Goal: Task Accomplishment & Management: Manage account settings

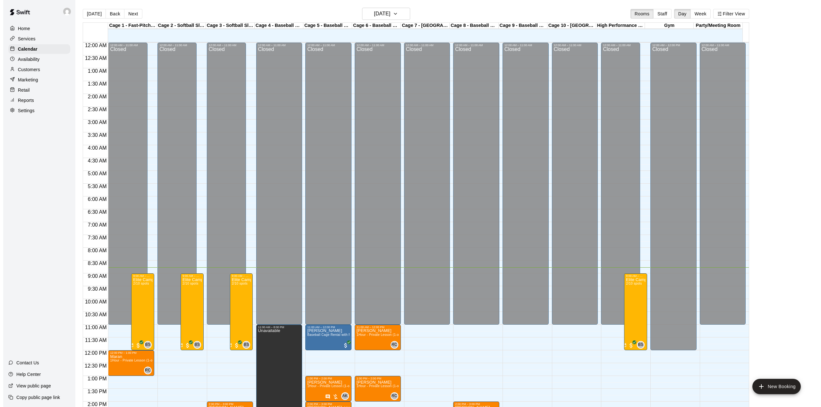
scroll to position [224, 0]
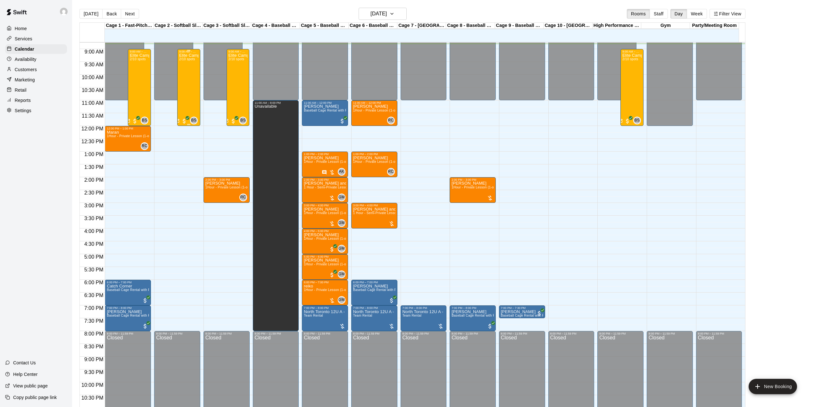
click at [190, 77] on div "Elite Camp -half day 2/10 spots" at bounding box center [188, 256] width 19 height 407
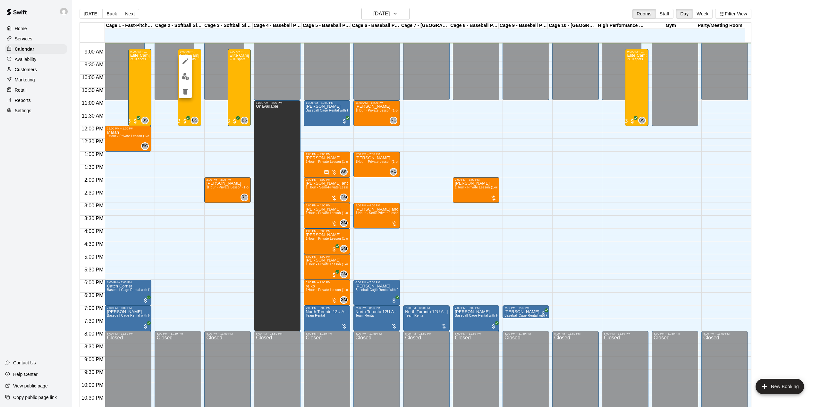
click at [188, 63] on icon "edit" at bounding box center [185, 61] width 8 height 8
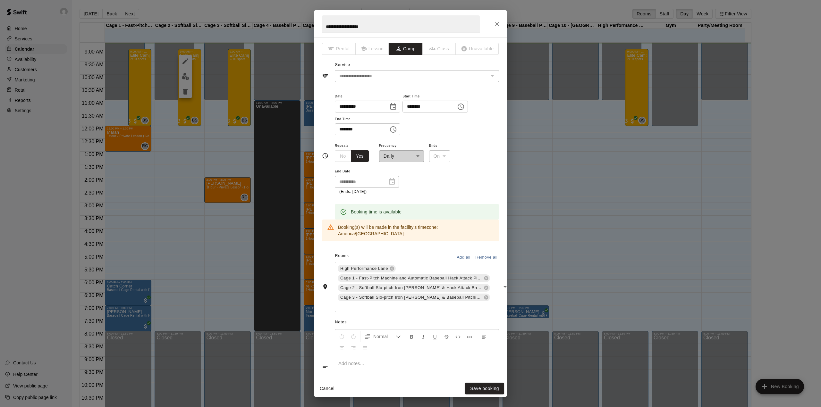
click at [498, 23] on icon "Close" at bounding box center [497, 24] width 6 height 6
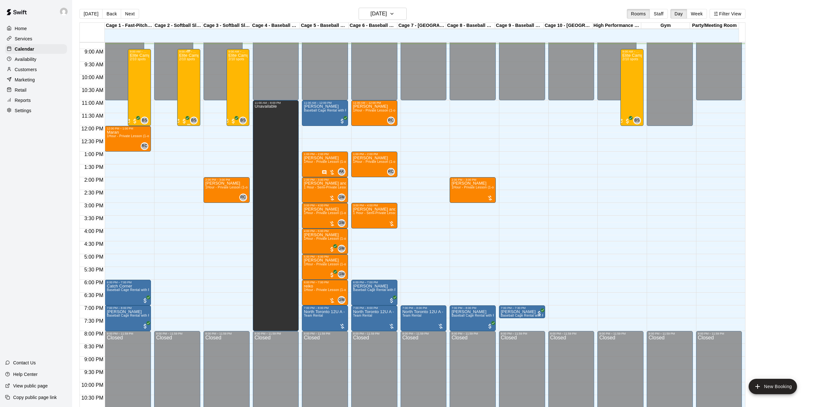
click at [185, 67] on div "Elite Camp -half day 2/10 spots" at bounding box center [188, 256] width 19 height 407
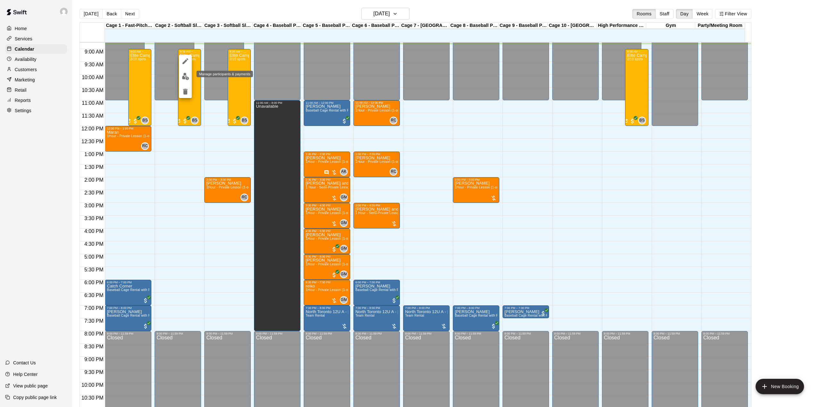
click at [185, 79] on img "edit" at bounding box center [185, 76] width 7 height 7
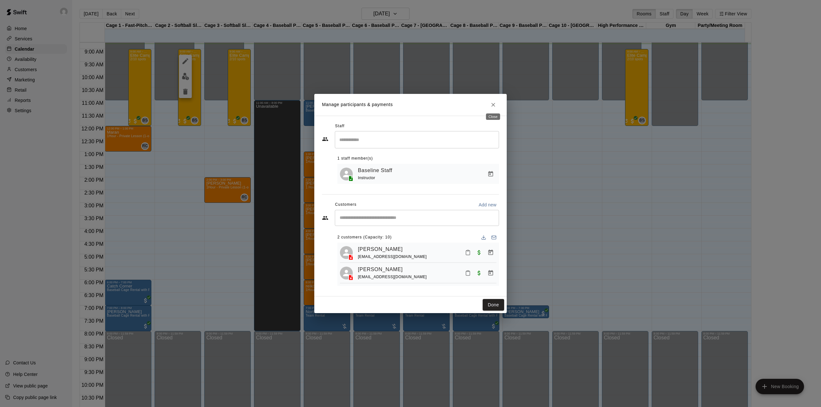
click at [494, 103] on icon "Close" at bounding box center [493, 105] width 4 height 4
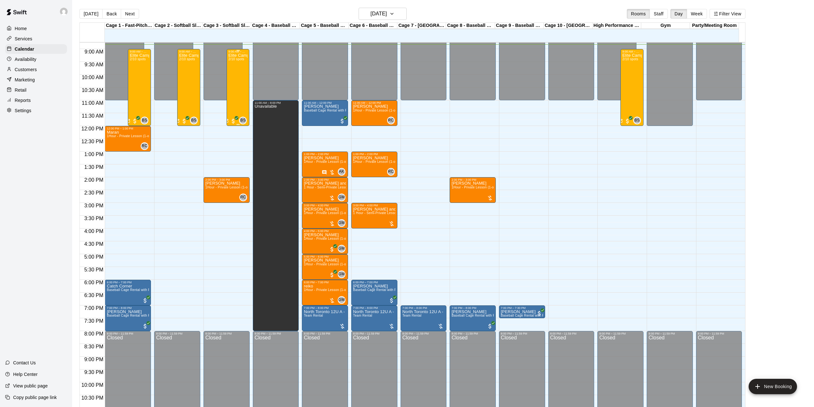
click at [236, 76] on div "Elite Camp -half day 2/10 spots" at bounding box center [238, 256] width 19 height 407
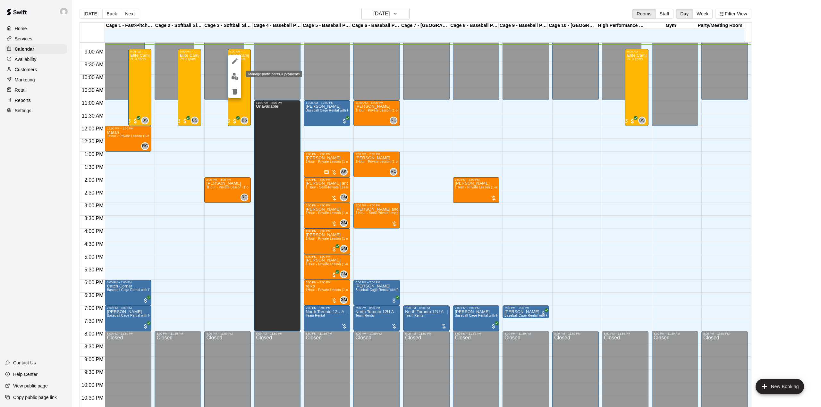
click at [232, 77] on img "edit" at bounding box center [234, 76] width 7 height 7
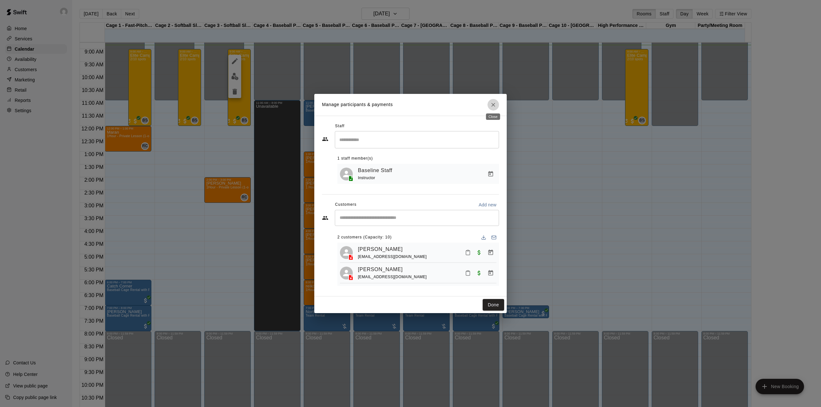
click at [493, 102] on icon "Close" at bounding box center [493, 105] width 6 height 6
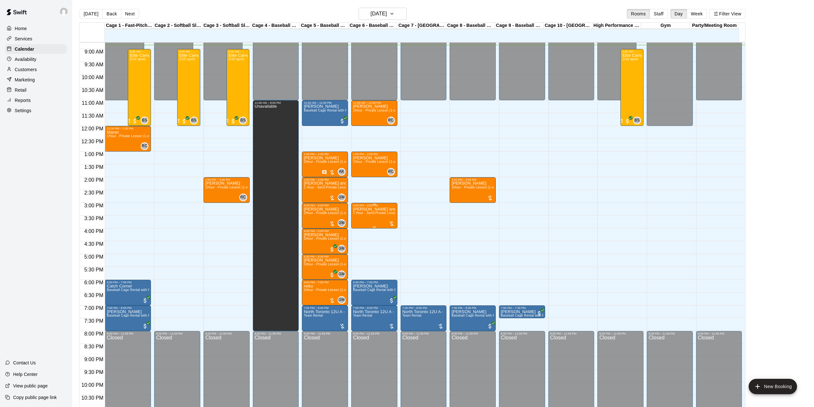
click at [377, 222] on div "[PERSON_NAME] and [PERSON_NAME] 1 Hour - Semi-Private Lesson (2-on-1)" at bounding box center [374, 410] width 42 height 407
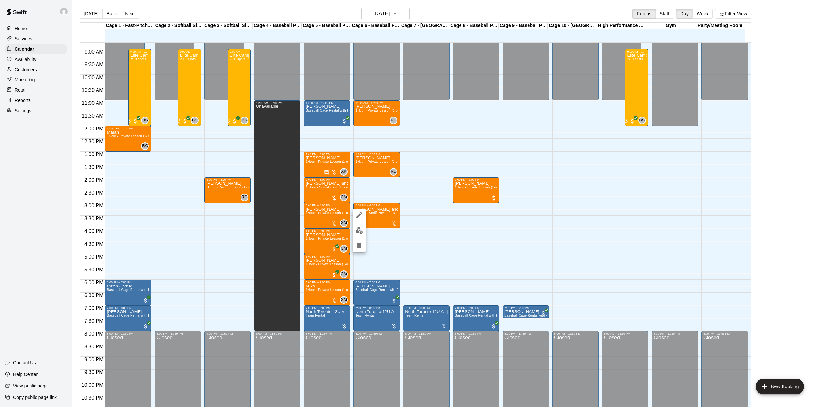
click at [358, 222] on div at bounding box center [359, 230] width 13 height 43
click at [359, 227] on img "edit" at bounding box center [358, 230] width 7 height 7
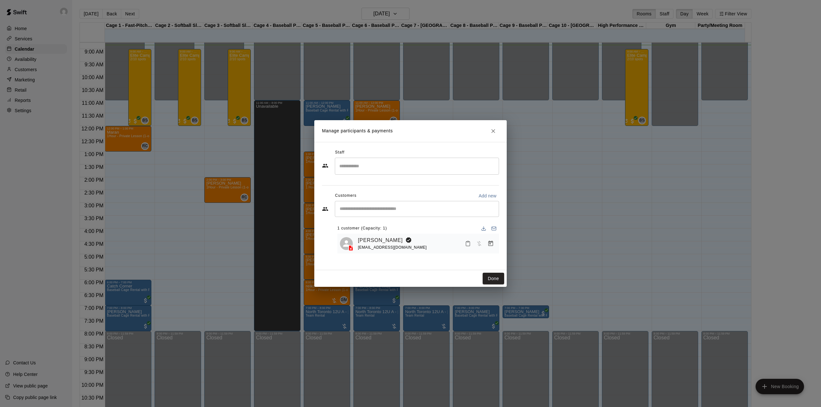
click at [491, 131] on icon "Close" at bounding box center [493, 131] width 6 height 6
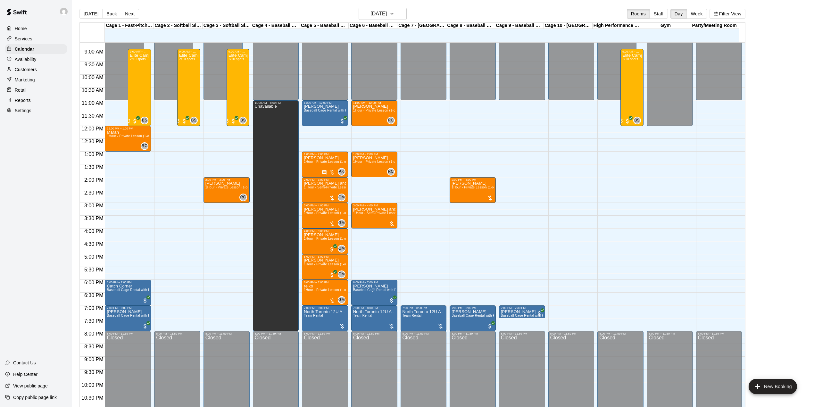
click at [142, 96] on div "Elite Camp -half day 2/10 spots" at bounding box center [139, 256] width 19 height 407
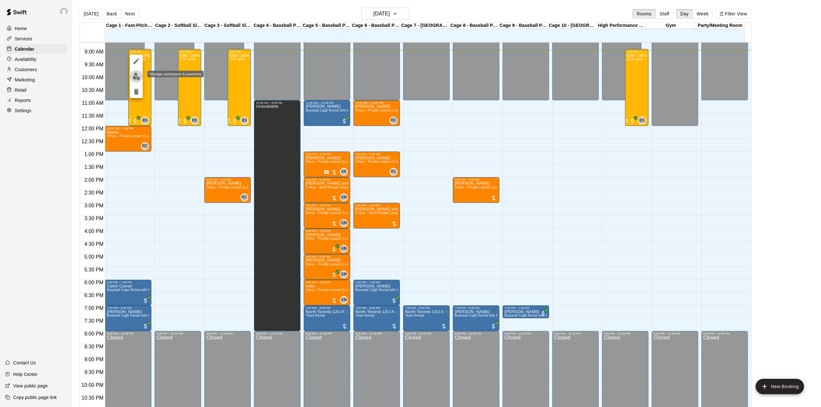
click at [139, 77] on img "edit" at bounding box center [136, 76] width 7 height 7
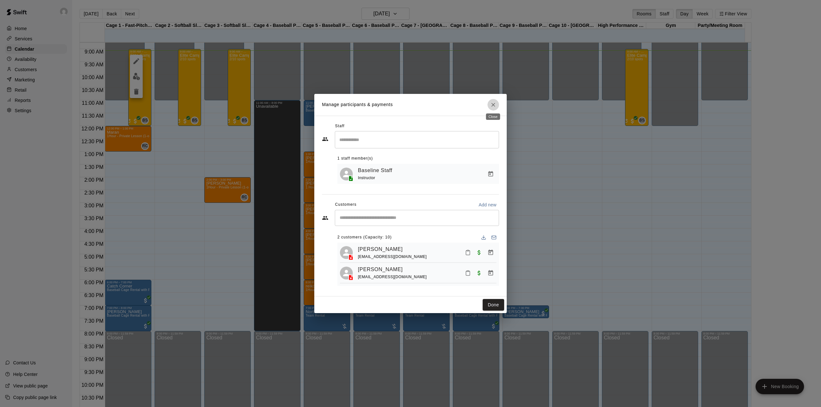
click at [490, 102] on icon "Close" at bounding box center [493, 105] width 6 height 6
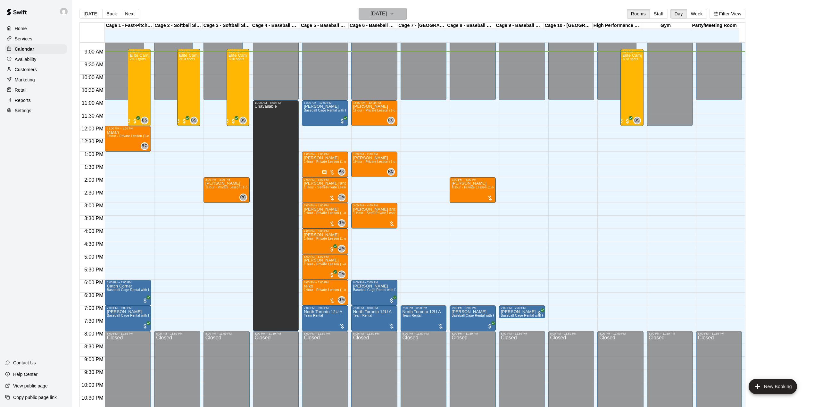
click at [387, 13] on h6 "[DATE]" at bounding box center [379, 13] width 16 height 9
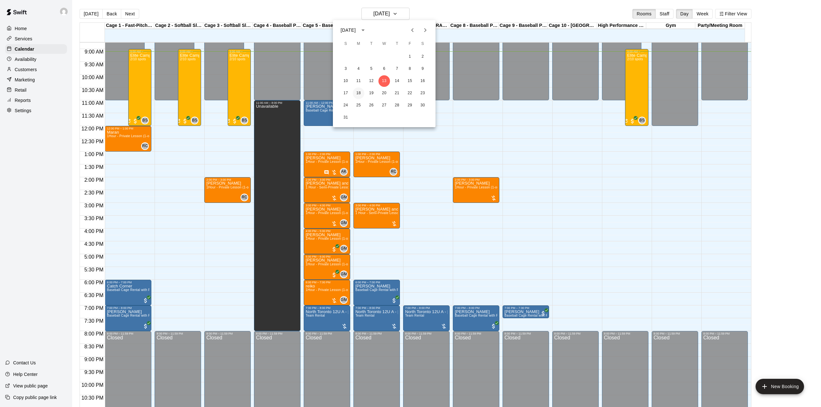
click at [355, 92] on button "18" at bounding box center [359, 94] width 12 height 12
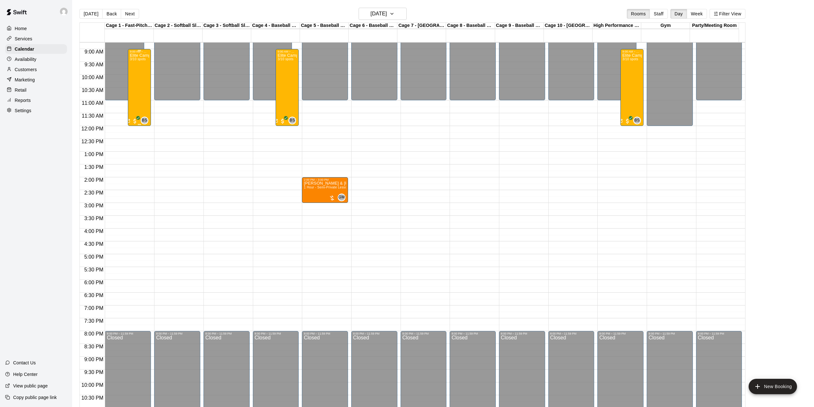
click at [140, 88] on div "Elite Camp-half Day 3/10 spots" at bounding box center [139, 256] width 19 height 407
click at [133, 76] on img "edit" at bounding box center [136, 76] width 7 height 7
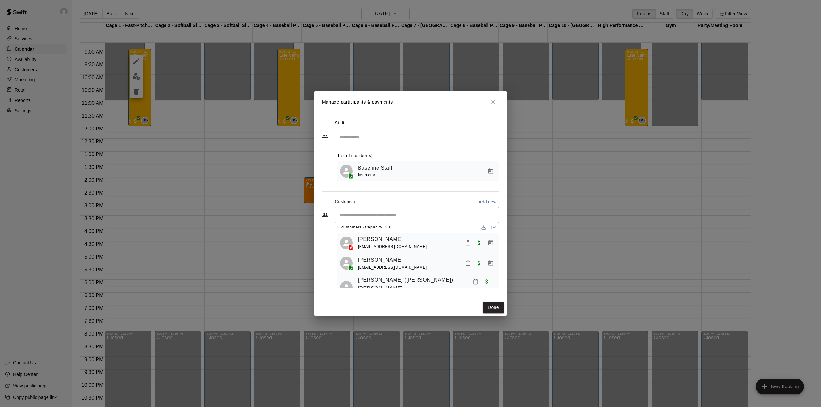
scroll to position [0, 0]
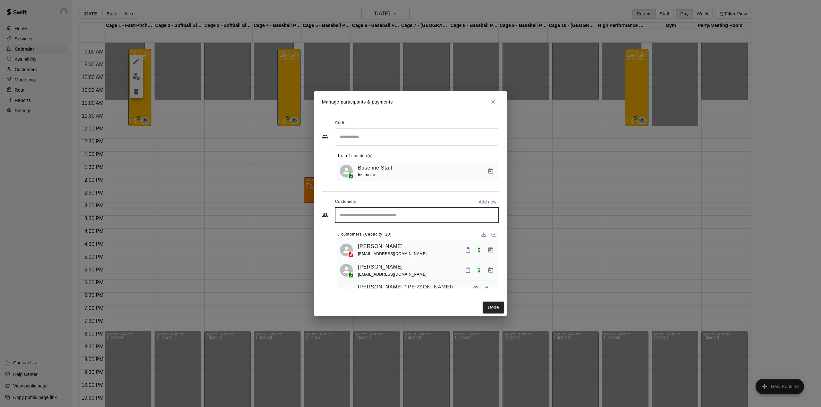
click at [372, 218] on input "Start typing to search customers..." at bounding box center [417, 215] width 158 height 6
paste input "**********"
type input "**********"
click at [374, 234] on div "[PERSON_NAME] [EMAIL_ADDRESS][DOMAIN_NAME]" at bounding box center [387, 234] width 69 height 14
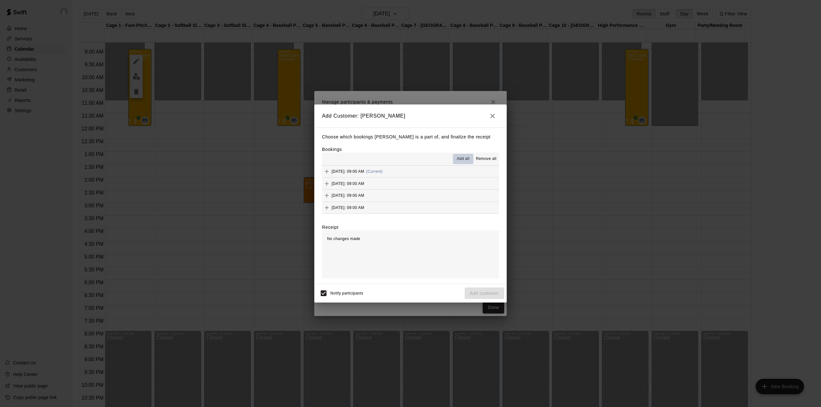
click at [462, 158] on span "Add all" at bounding box center [462, 159] width 13 height 6
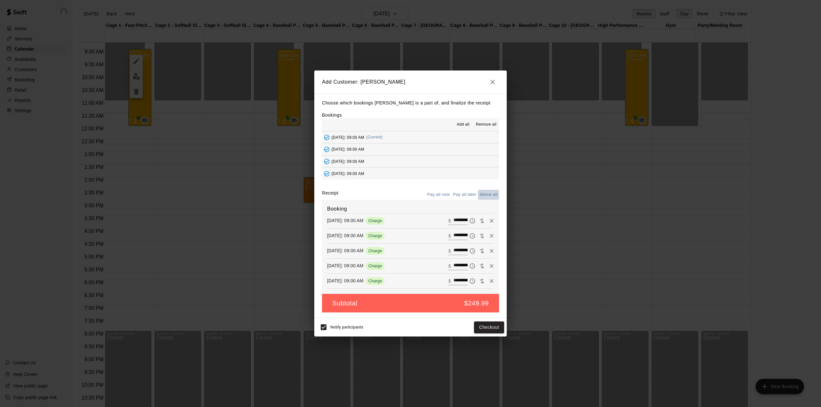
click at [484, 194] on button "Waive all" at bounding box center [488, 195] width 21 height 10
type input "*"
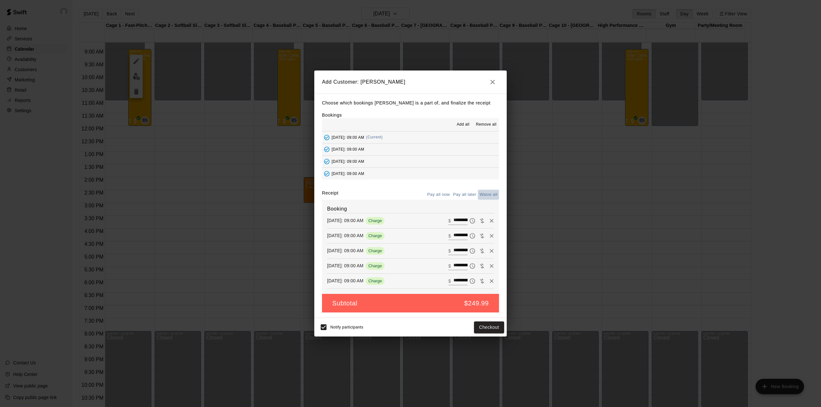
type input "*"
click at [489, 329] on button "Add customer" at bounding box center [483, 328] width 39 height 12
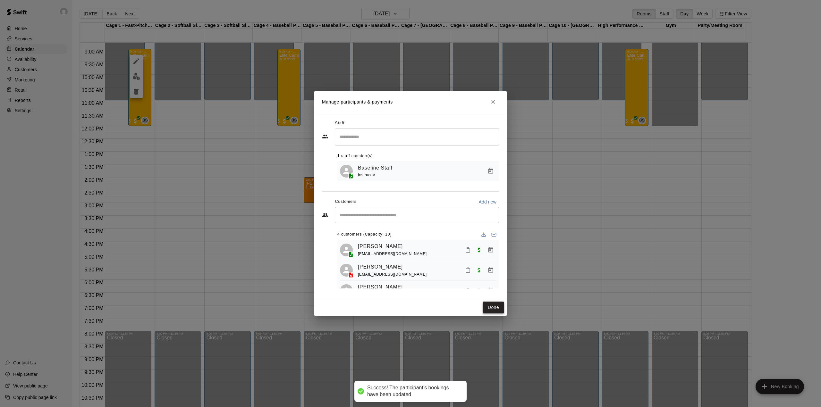
click at [490, 308] on button "Done" at bounding box center [492, 308] width 21 height 12
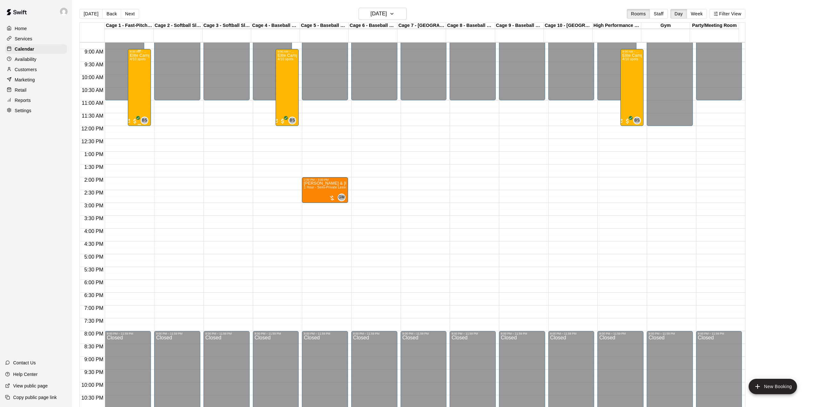
click at [139, 93] on div "Elite Camp-half Day 4/10 spots" at bounding box center [139, 256] width 19 height 407
click at [136, 72] on button "edit" at bounding box center [136, 76] width 13 height 13
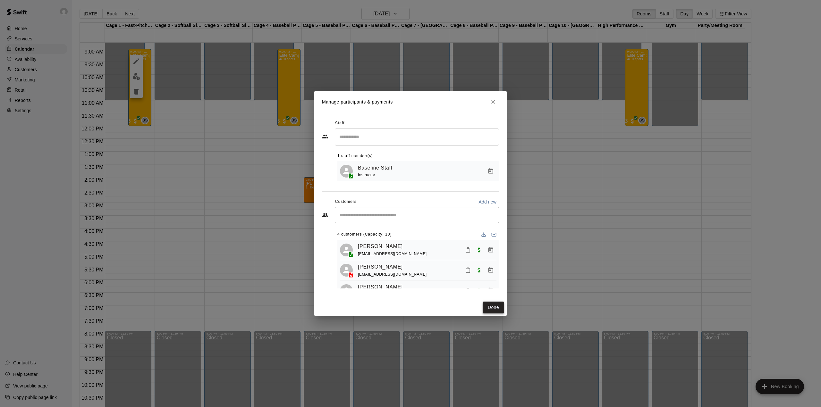
click at [492, 306] on button "Done" at bounding box center [492, 308] width 21 height 12
